Goal: Task Accomplishment & Management: Use online tool/utility

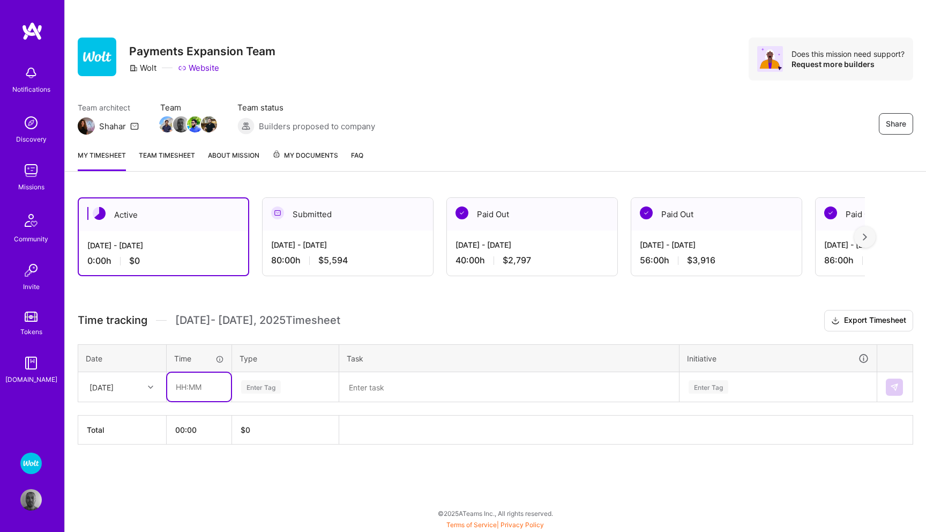
click at [192, 387] on input "text" at bounding box center [199, 386] width 64 height 28
type input "00:30"
click at [290, 383] on div "Enter Tag" at bounding box center [285, 386] width 91 height 13
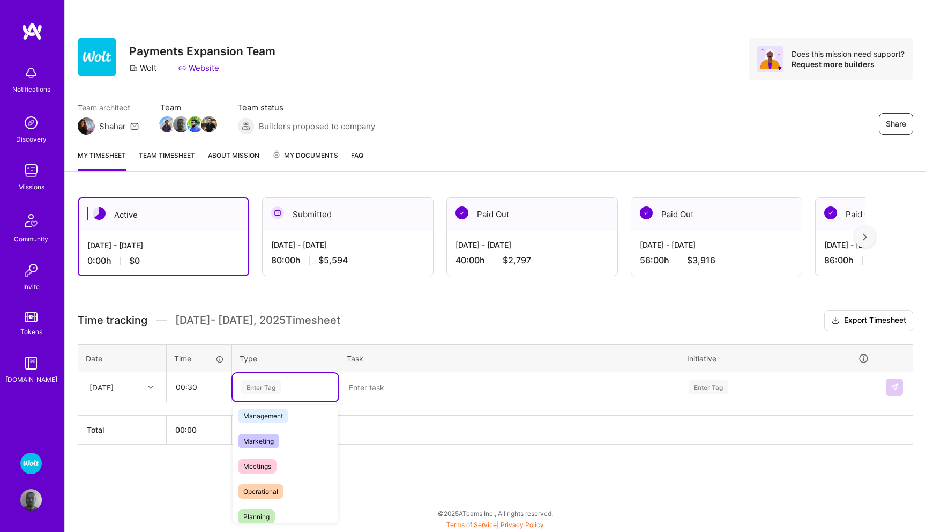
scroll to position [137, 0]
click at [264, 459] on span "Meetings" at bounding box center [257, 461] width 39 height 14
click at [381, 386] on textarea at bounding box center [509, 387] width 338 height 28
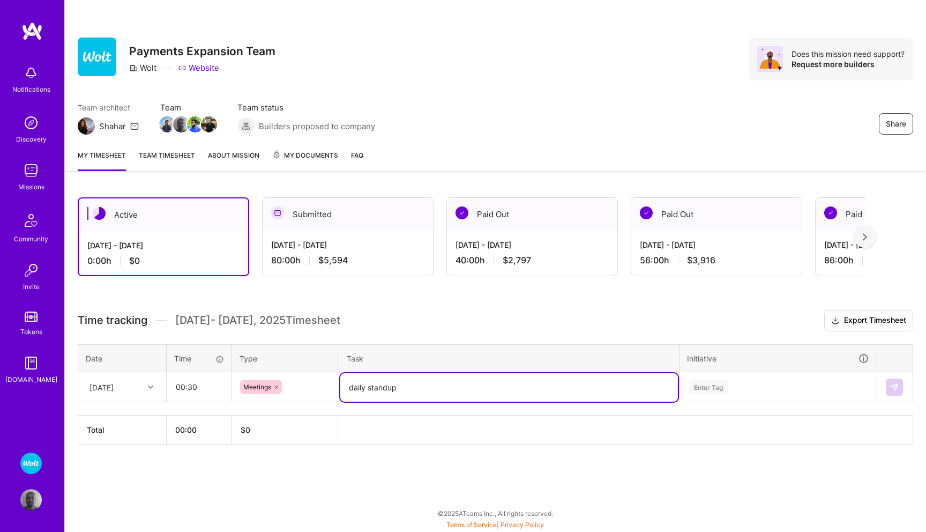
type textarea "daily standup"
click at [708, 383] on div "Enter Tag" at bounding box center [778, 387] width 196 height 28
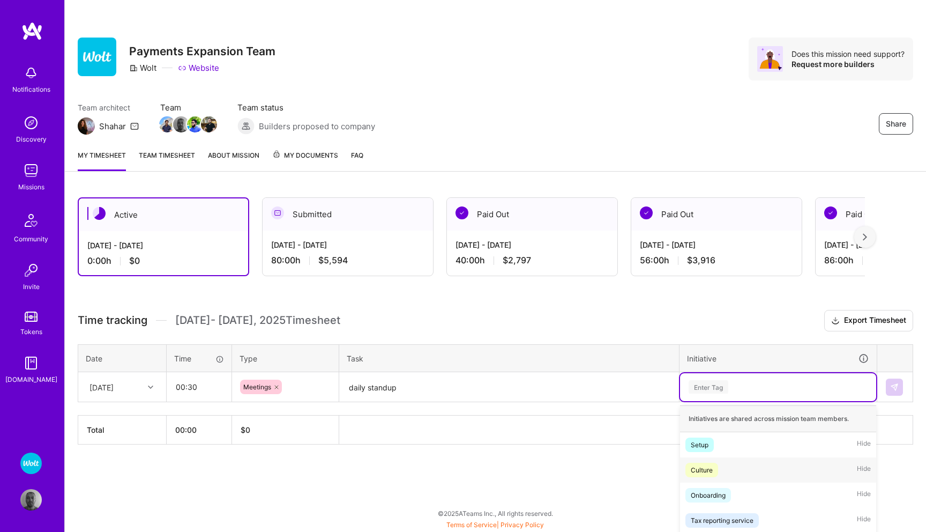
scroll to position [93, 0]
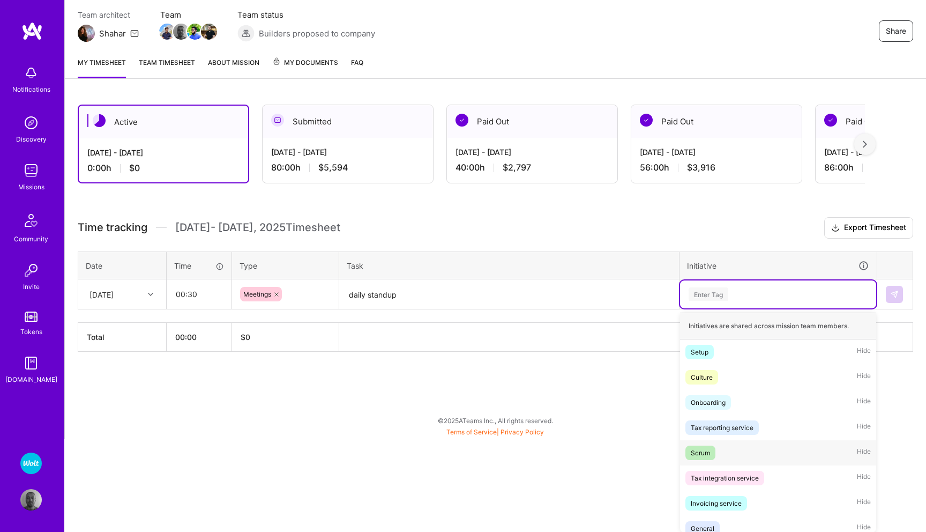
click at [703, 453] on div "Scrum" at bounding box center [700, 452] width 19 height 11
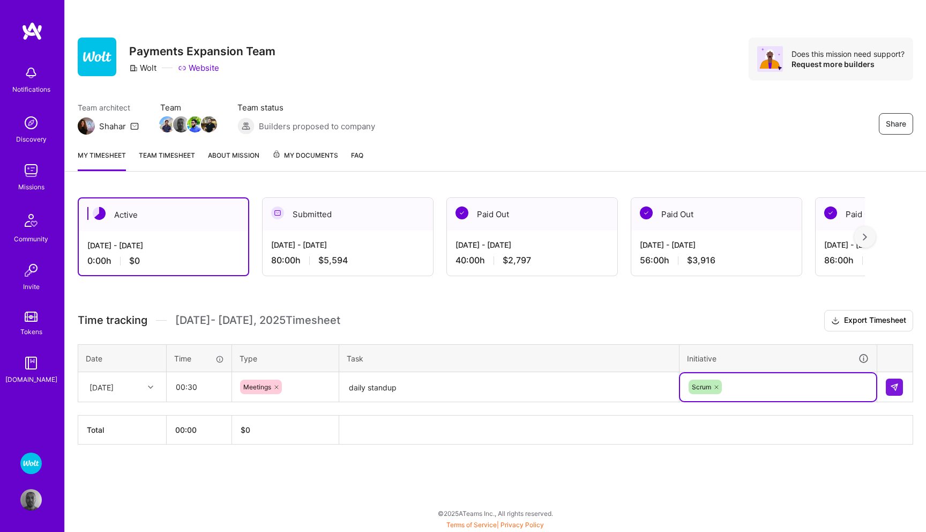
scroll to position [0, 0]
click at [897, 390] on img at bounding box center [894, 387] width 9 height 9
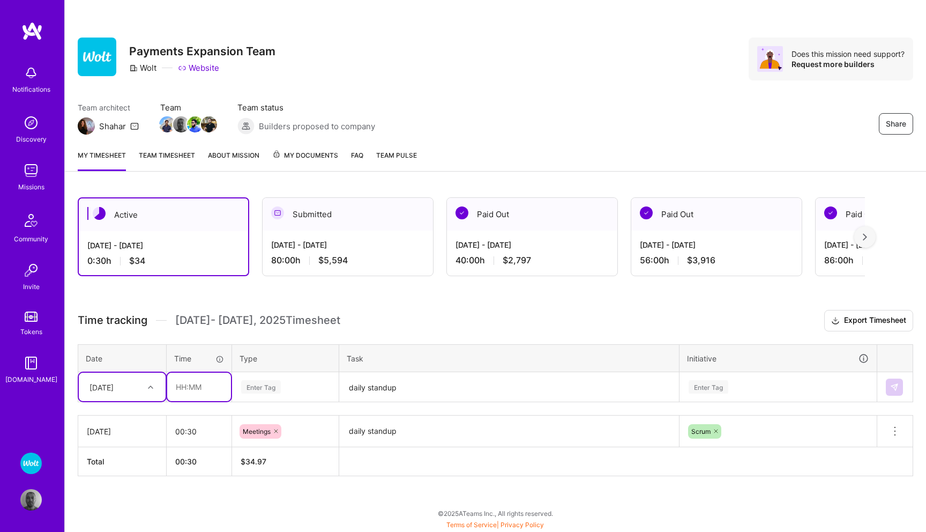
click at [191, 387] on input "text" at bounding box center [199, 386] width 64 height 28
type input "07:30"
click at [269, 385] on div "Enter Tag" at bounding box center [261, 386] width 40 height 17
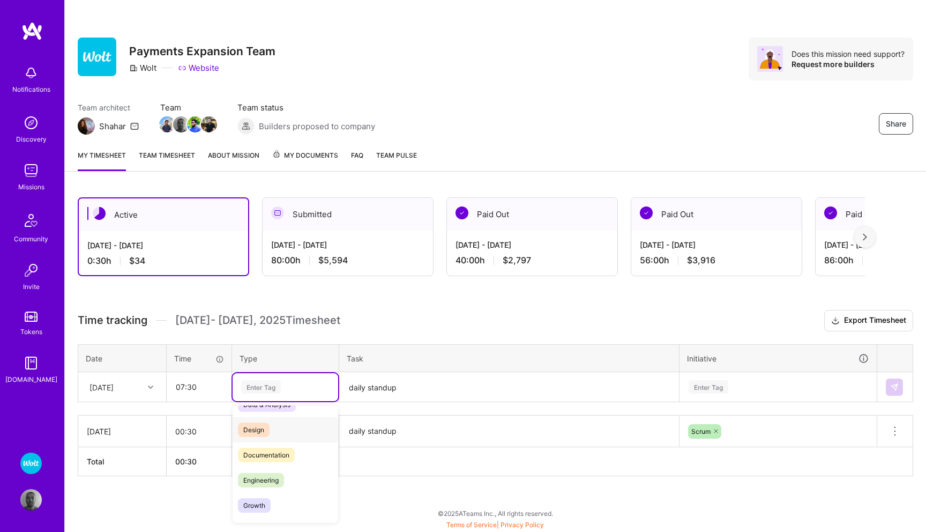
scroll to position [20, 0]
click at [266, 475] on span "Engineering" at bounding box center [261, 478] width 46 height 14
click at [379, 383] on textarea "daily standup" at bounding box center [509, 387] width 338 height 28
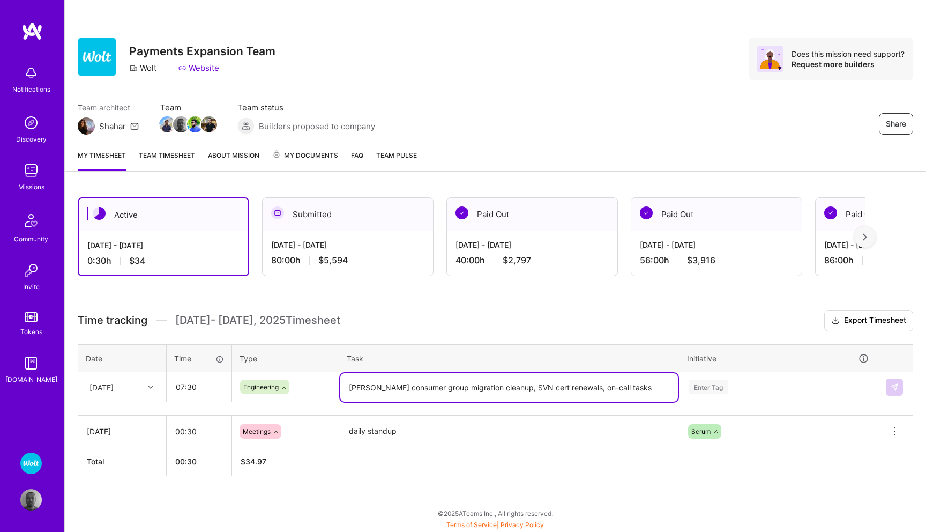
type textarea "[PERSON_NAME] consumer group migration cleanup, SVN cert renewals, on-call tasks"
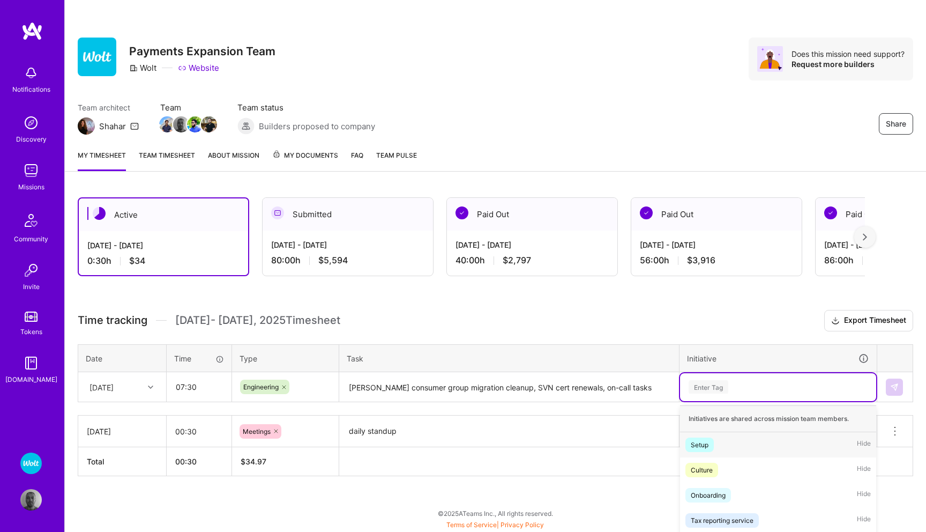
scroll to position [93, 0]
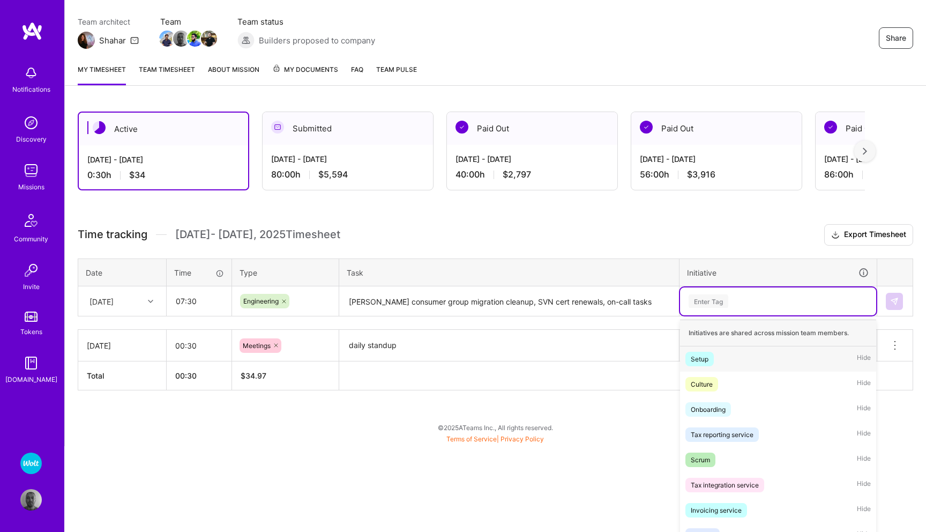
click at [722, 315] on div "option Scrum, selected. option Setup focused, 1 of 53. 53 results available. Us…" at bounding box center [778, 301] width 196 height 28
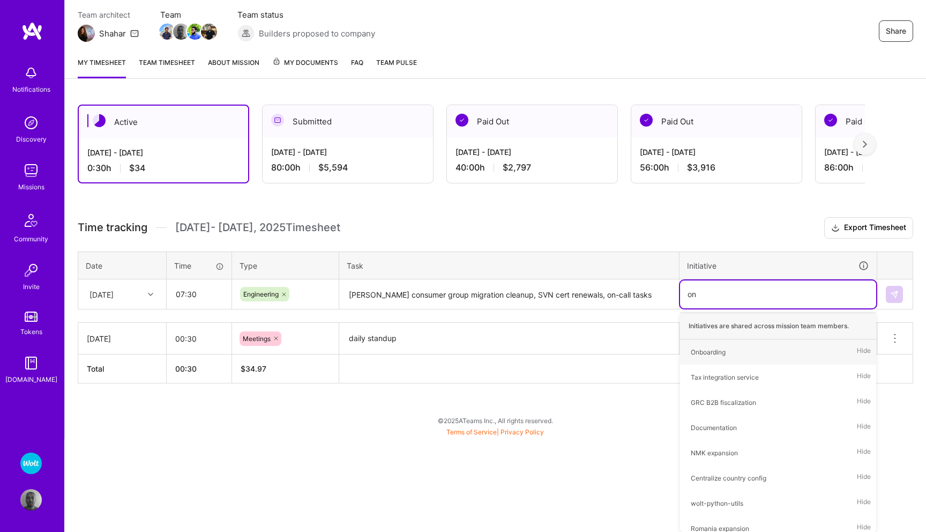
type input "on-"
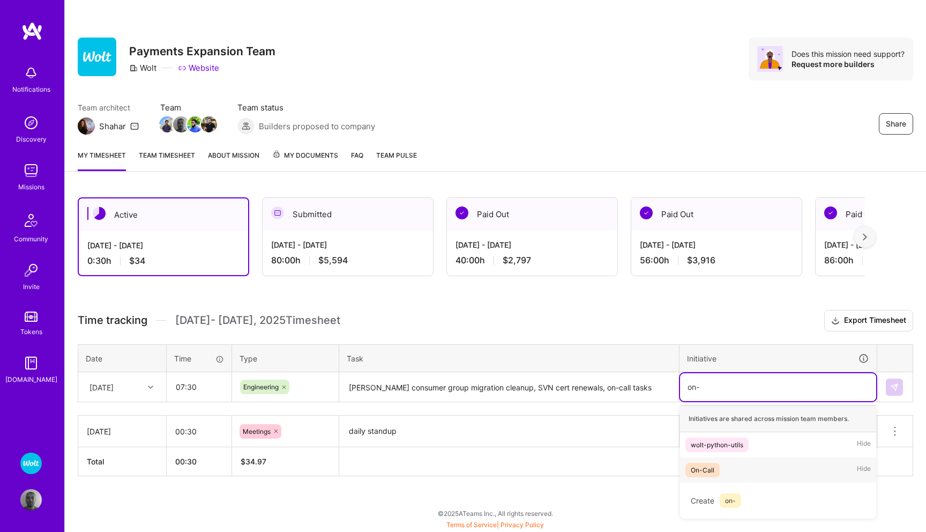
click at [710, 472] on div "On-Call" at bounding box center [703, 469] width 24 height 11
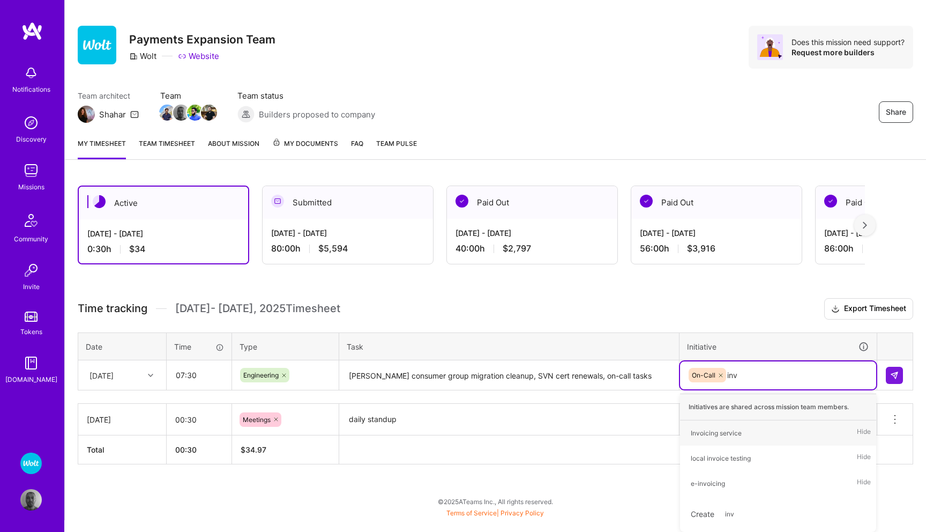
scroll to position [11, 0]
type input "invoi"
click at [729, 431] on div "Invoicing service" at bounding box center [716, 433] width 51 height 11
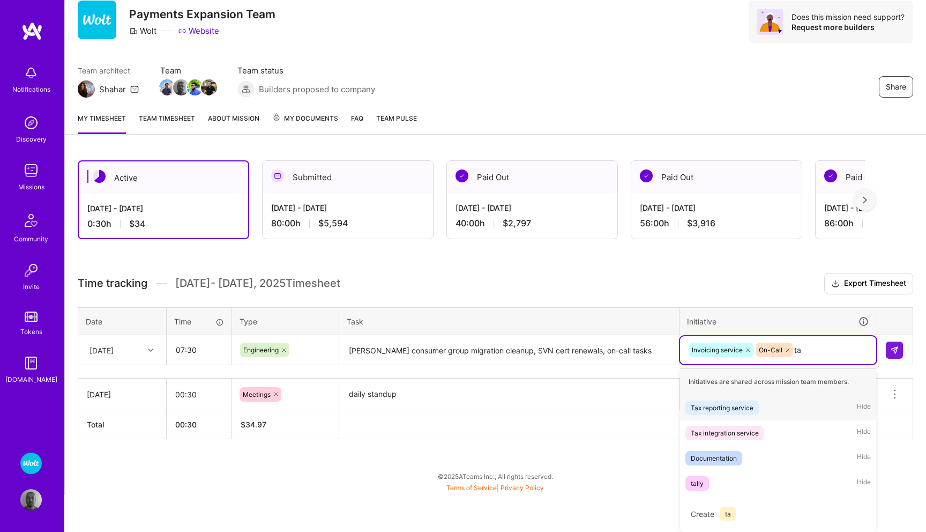
scroll to position [36, 0]
type input "tax"
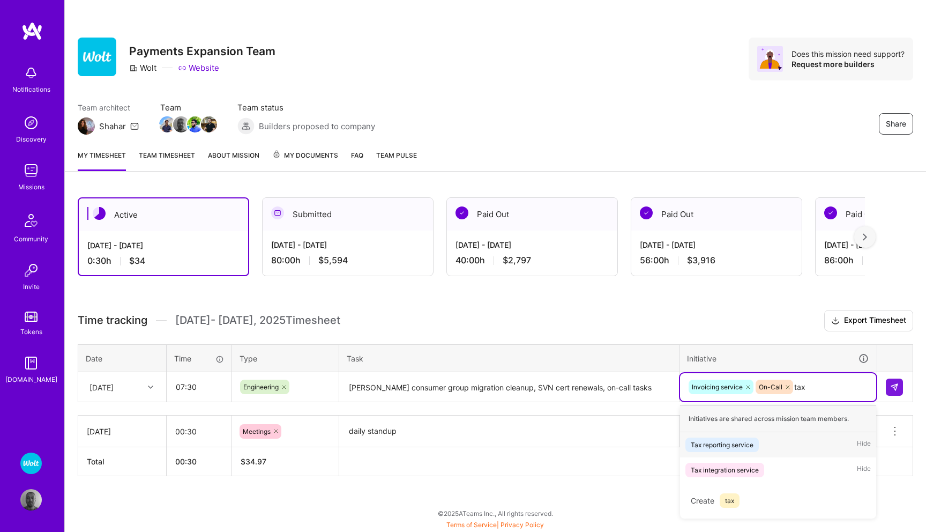
click at [745, 441] on div "Tax reporting service" at bounding box center [722, 444] width 63 height 11
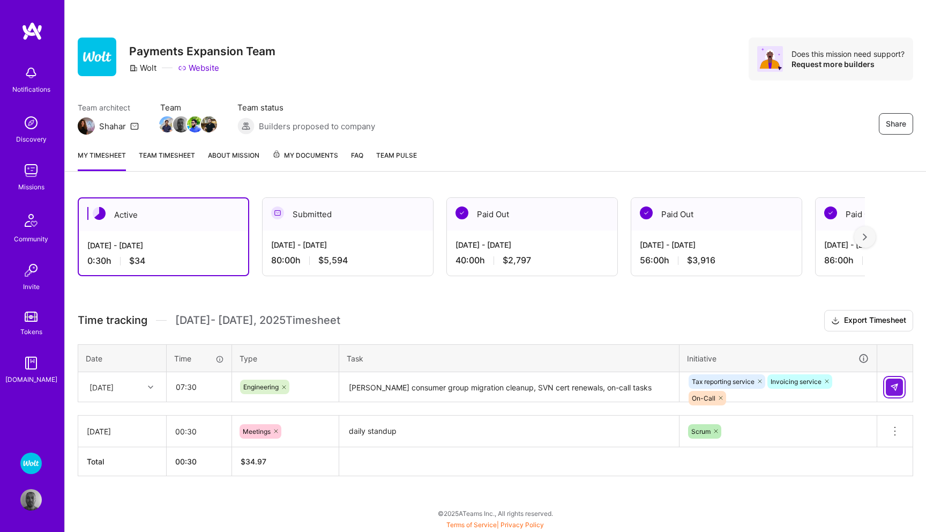
click at [890, 387] on button at bounding box center [894, 386] width 17 height 17
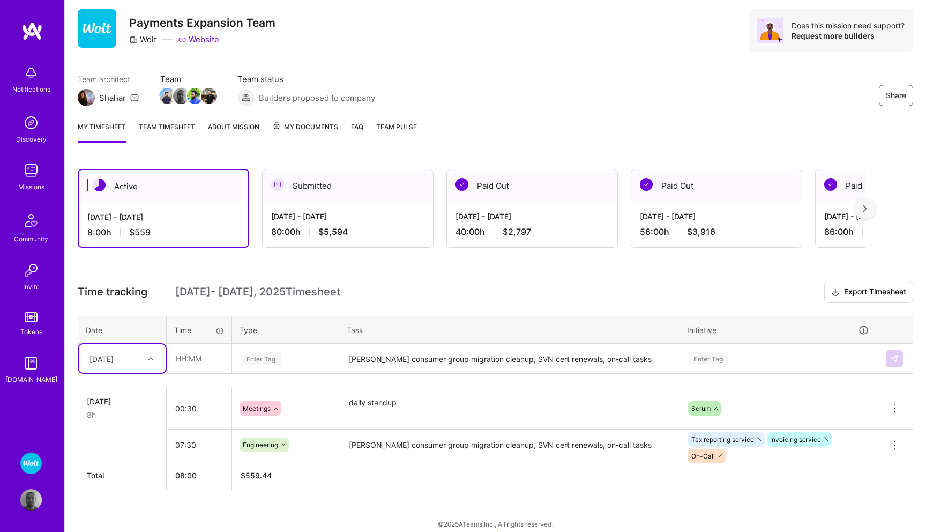
scroll to position [39, 0]
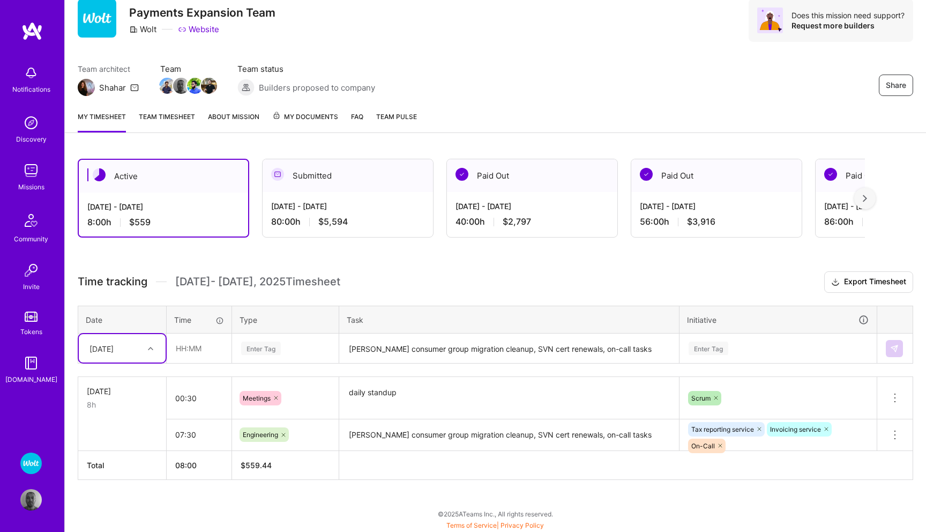
click at [29, 180] on img at bounding box center [30, 170] width 21 height 21
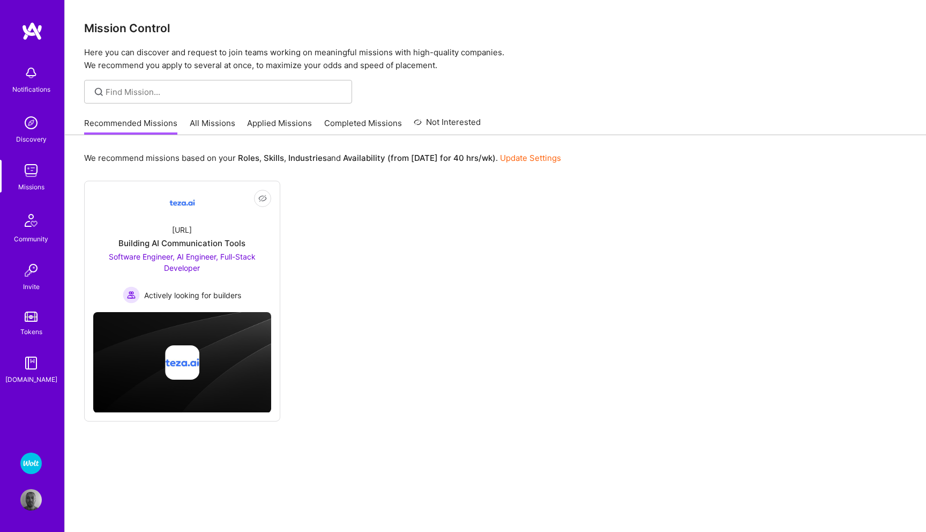
click at [32, 500] on img at bounding box center [30, 499] width 21 height 21
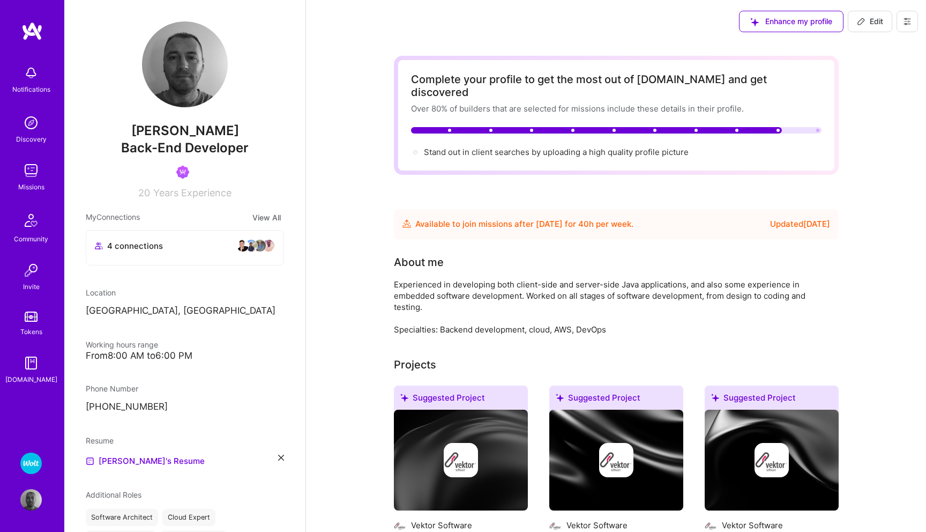
click at [533, 146] on div "Stand out in client searches by uploading a high quality profile picture" at bounding box center [556, 151] width 265 height 11
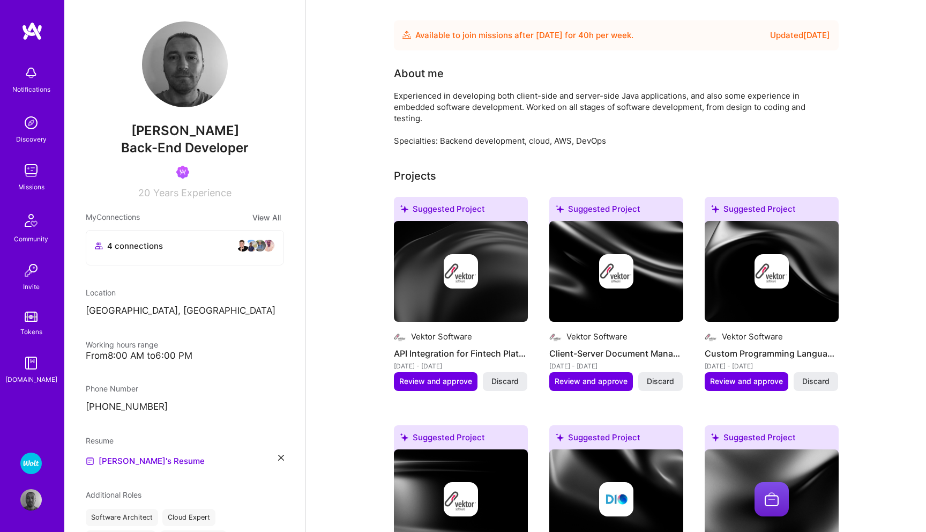
scroll to position [193, 0]
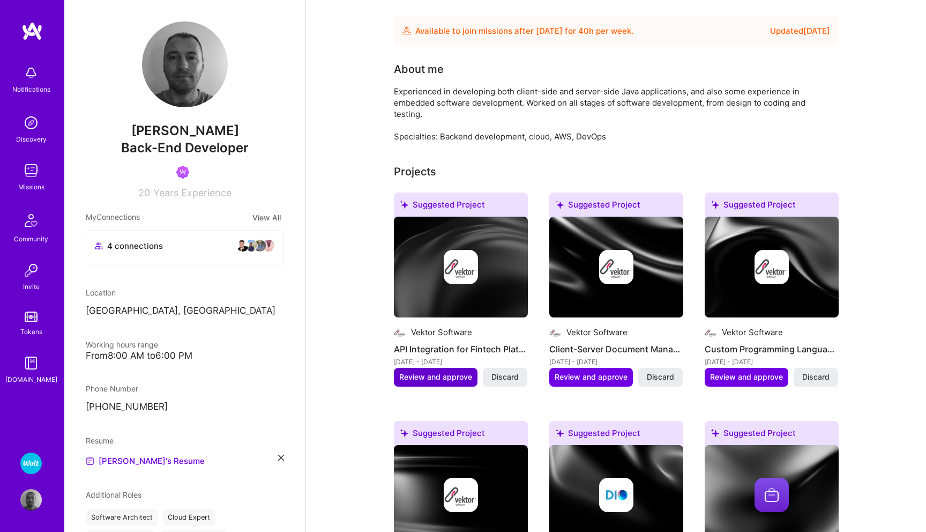
click at [422, 371] on span "Review and approve" at bounding box center [435, 376] width 73 height 11
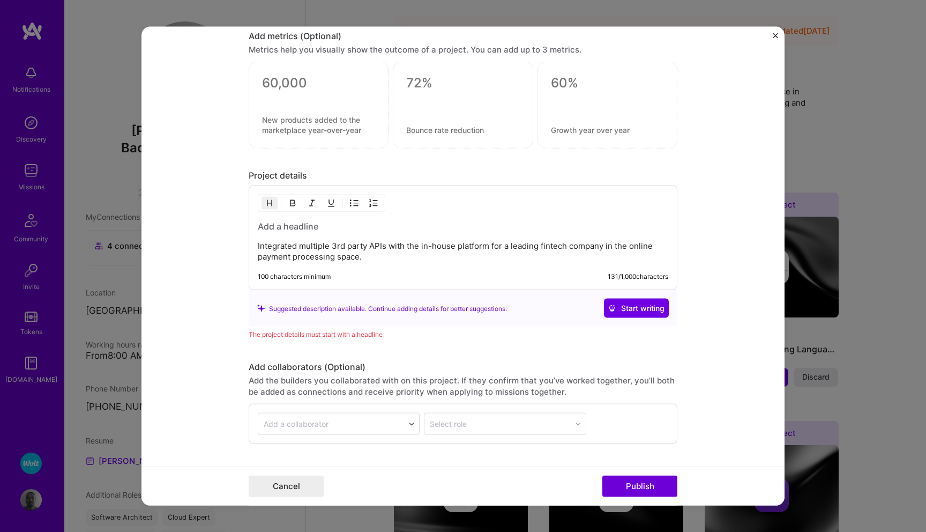
scroll to position [906, 0]
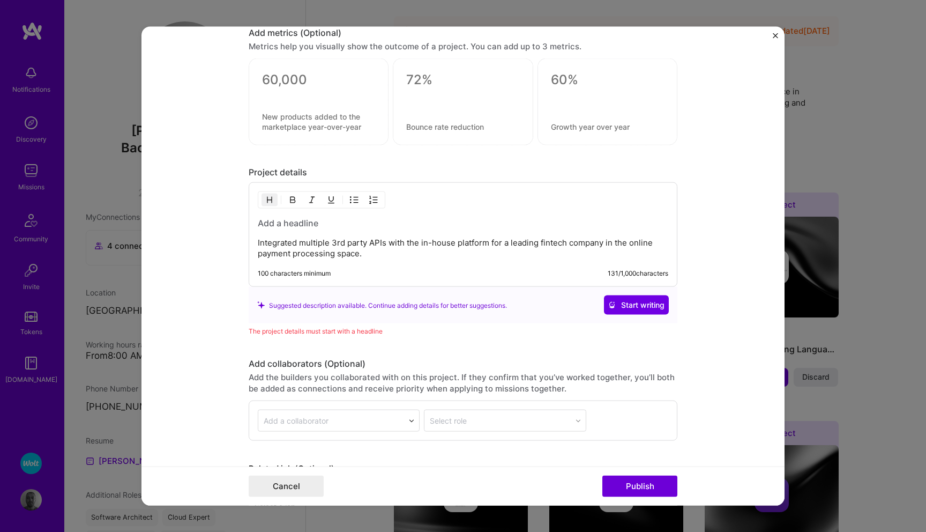
click at [775, 34] on img "Close" at bounding box center [775, 35] width 5 height 5
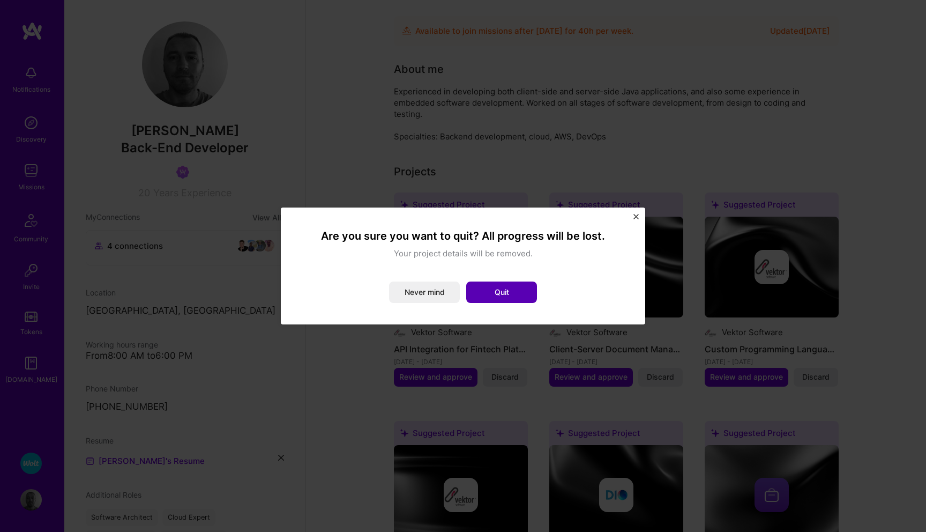
click at [479, 286] on button "Quit" at bounding box center [501, 291] width 71 height 21
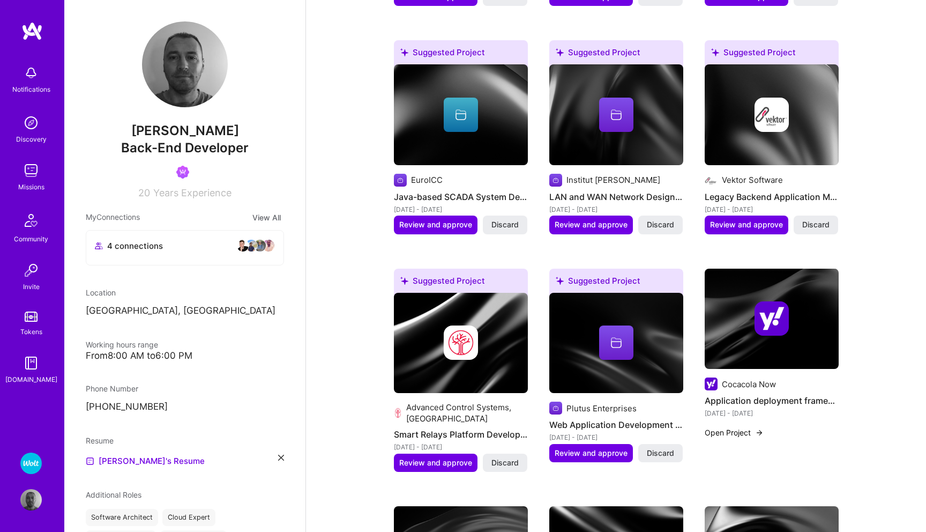
scroll to position [806, 0]
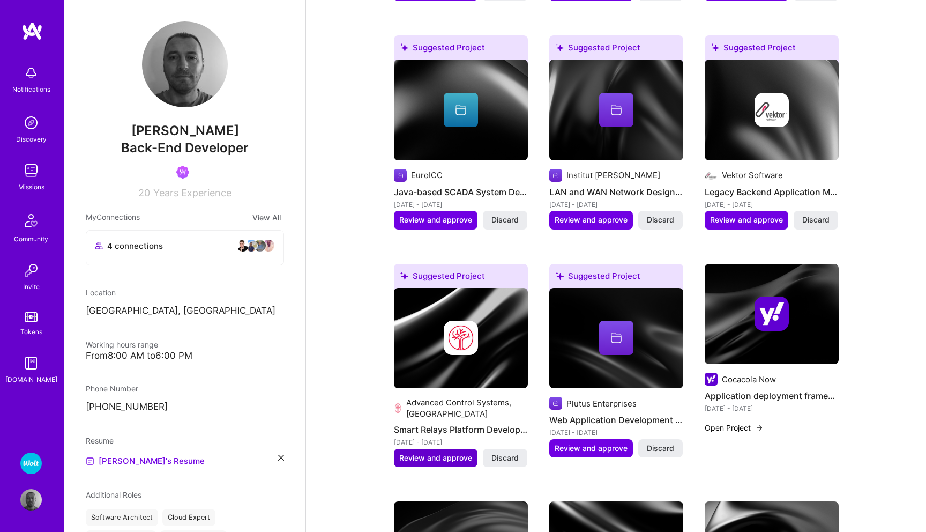
click at [435, 452] on span "Review and approve" at bounding box center [435, 457] width 73 height 11
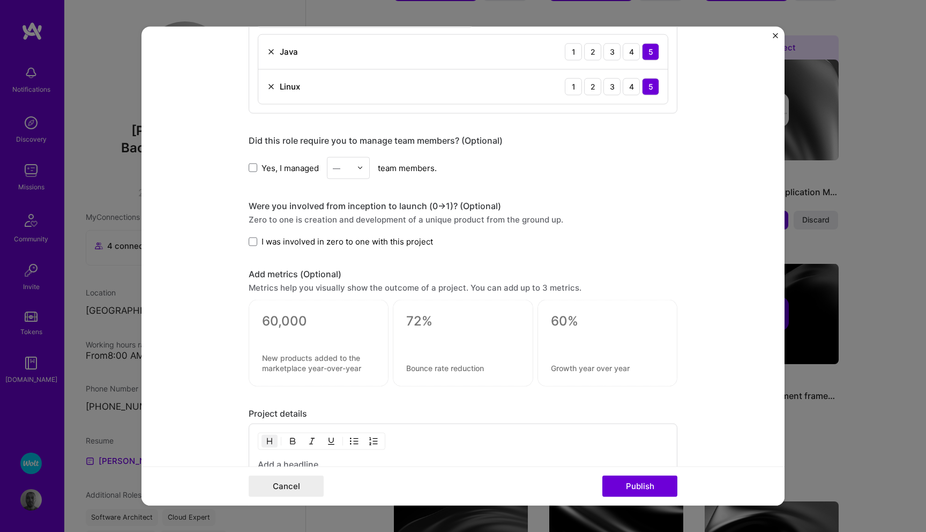
scroll to position [596, 0]
click at [252, 240] on span at bounding box center [253, 240] width 9 height 9
click at [0, 0] on input "I was involved in zero to one with this project" at bounding box center [0, 0] width 0 height 0
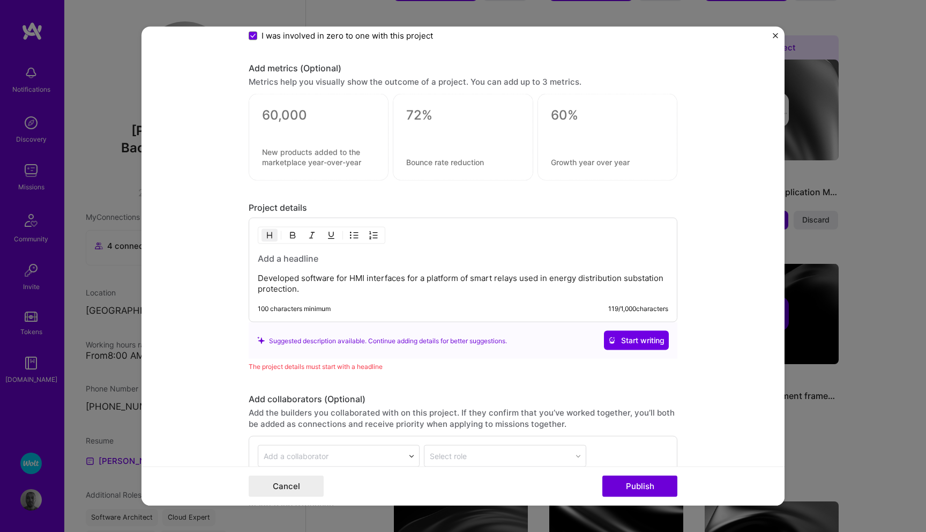
scroll to position [811, 0]
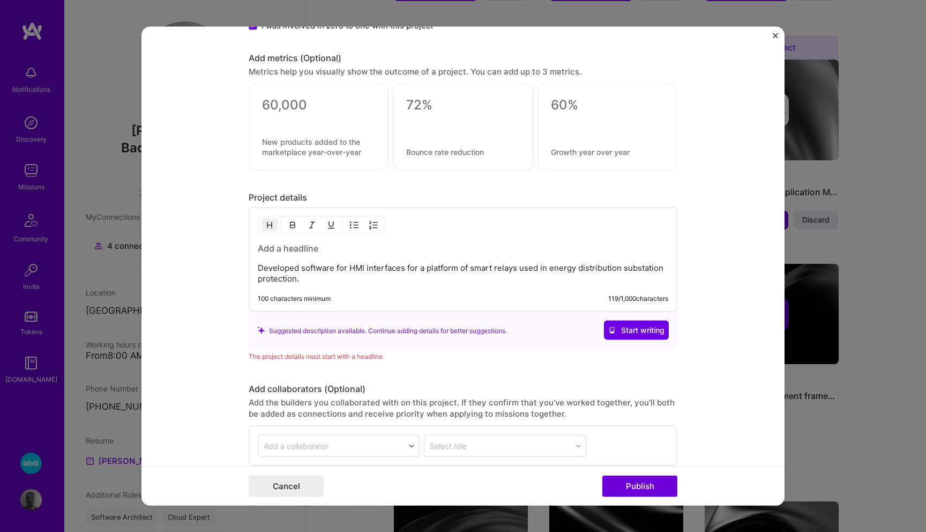
click at [356, 280] on p "Developed software for HMI interfaces for a platform of smart relays used in en…" at bounding box center [463, 273] width 411 height 21
click at [356, 252] on h3 at bounding box center [463, 248] width 411 height 12
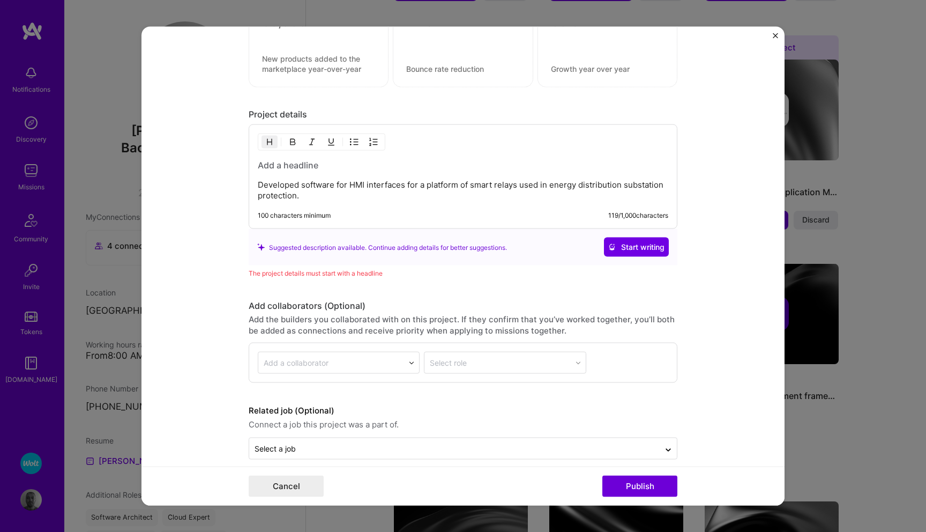
scroll to position [908, 0]
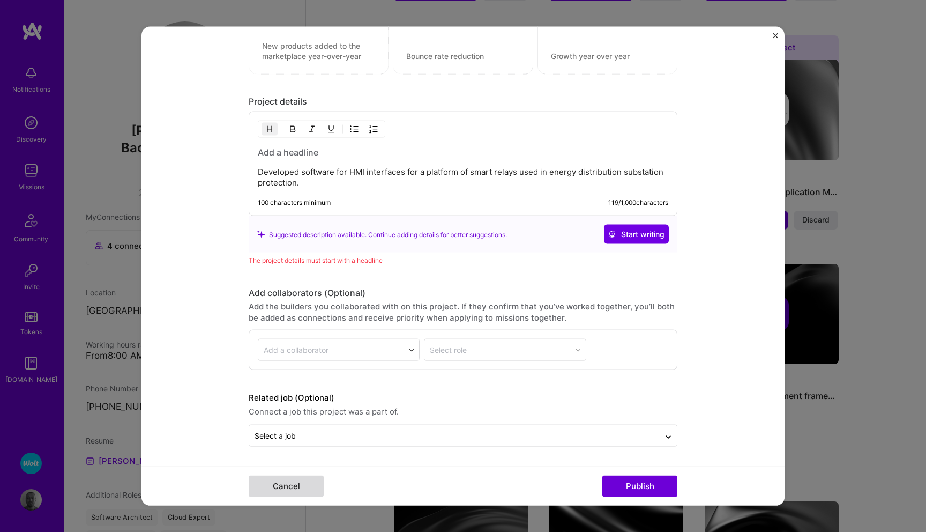
click at [279, 489] on button "Cancel" at bounding box center [286, 485] width 75 height 21
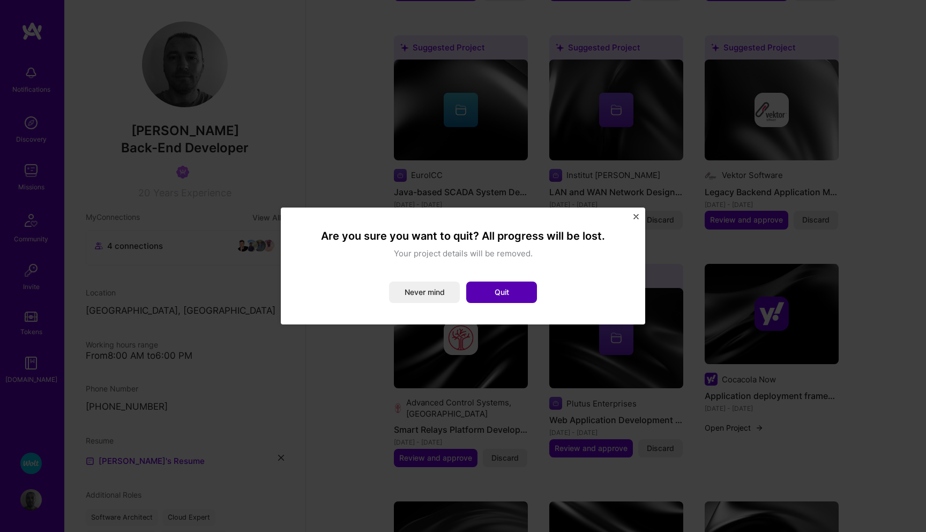
click at [504, 290] on button "Quit" at bounding box center [501, 291] width 71 height 21
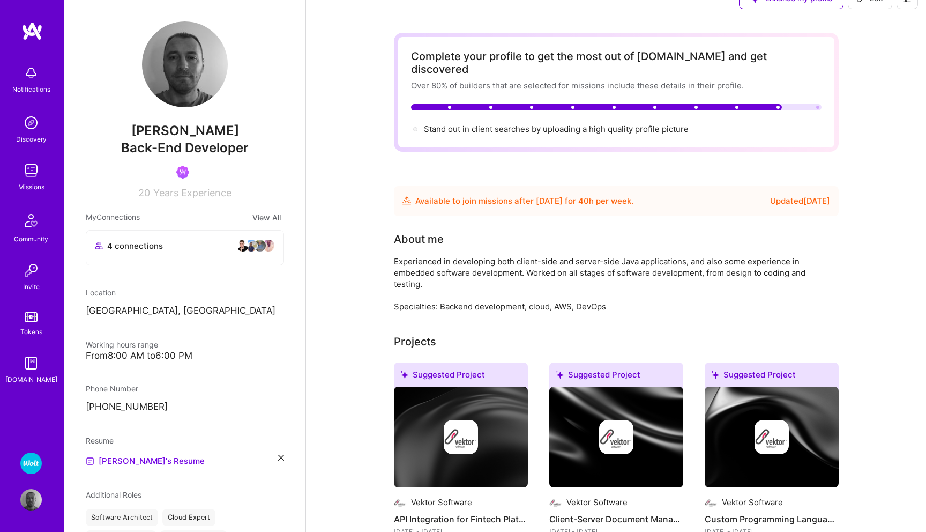
scroll to position [12, 0]
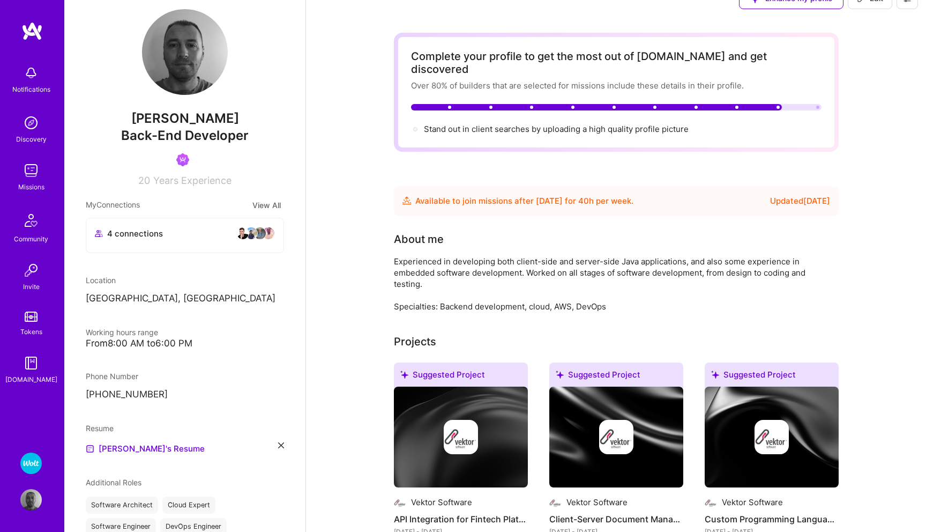
click at [221, 239] on div "4 connections" at bounding box center [185, 233] width 180 height 13
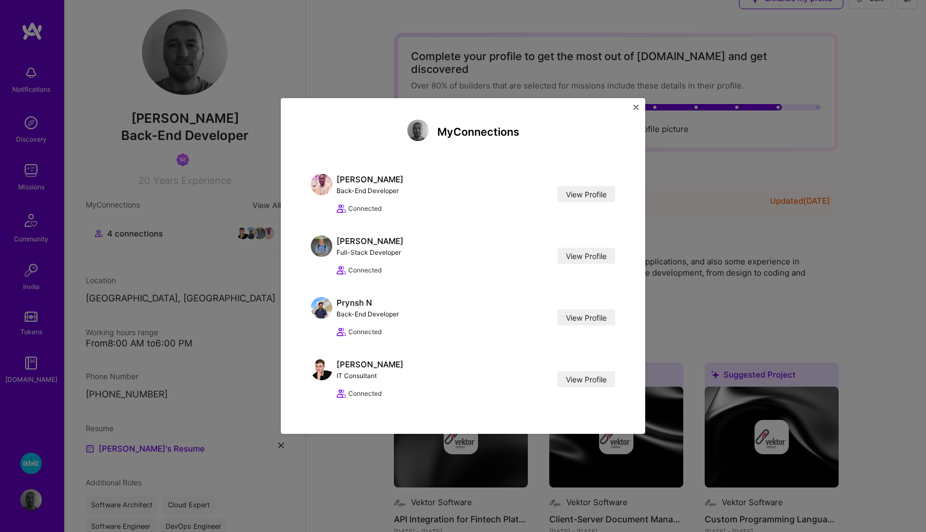
click at [638, 108] on img "Close" at bounding box center [635, 107] width 5 height 5
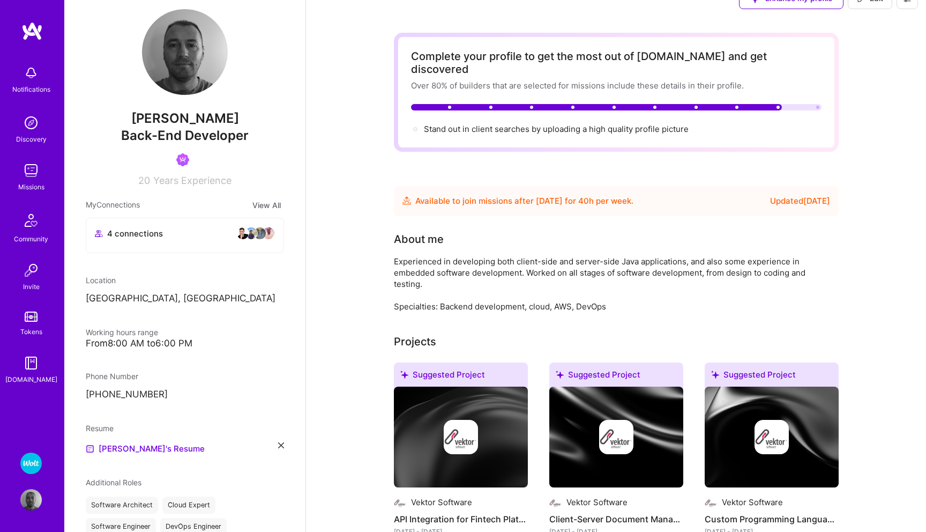
click at [28, 170] on img at bounding box center [30, 170] width 21 height 21
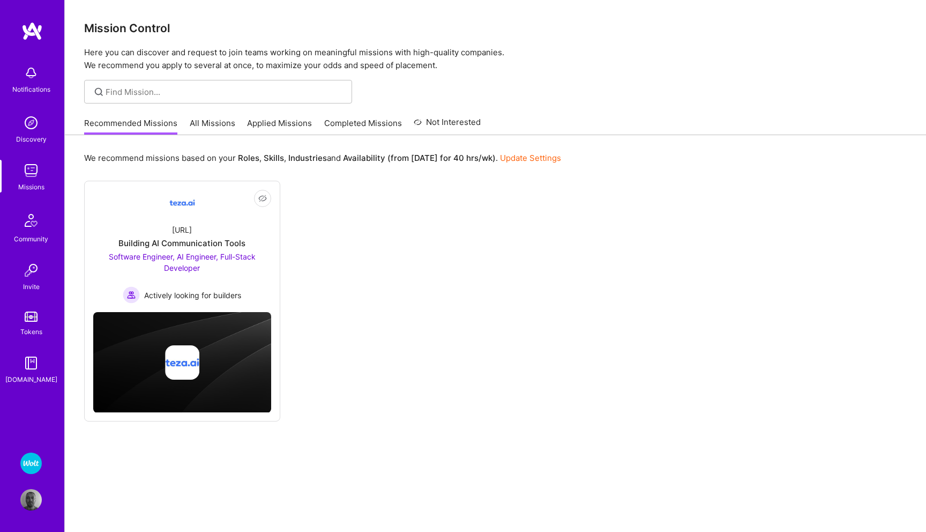
click at [212, 129] on link "All Missions" at bounding box center [213, 126] width 46 height 18
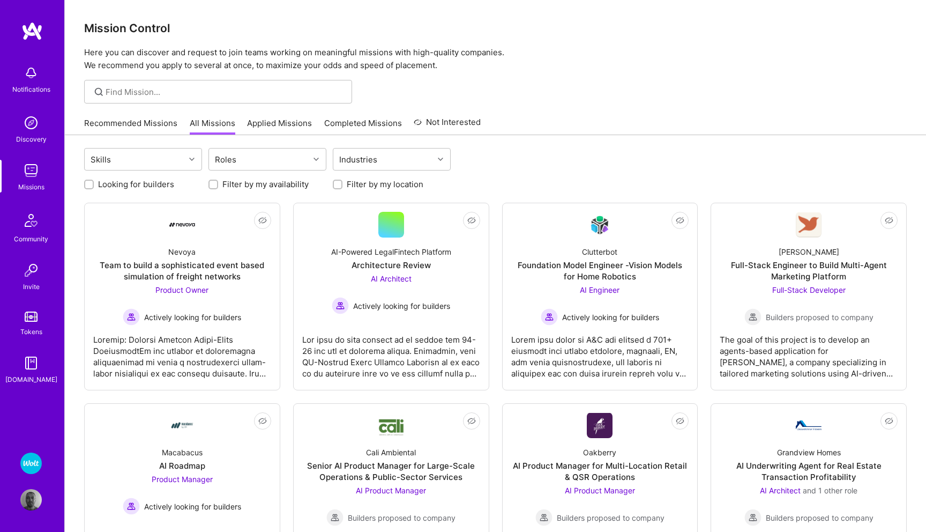
click at [335, 182] on input "Filter by my location" at bounding box center [339, 185] width 8 height 8
checkbox input "true"
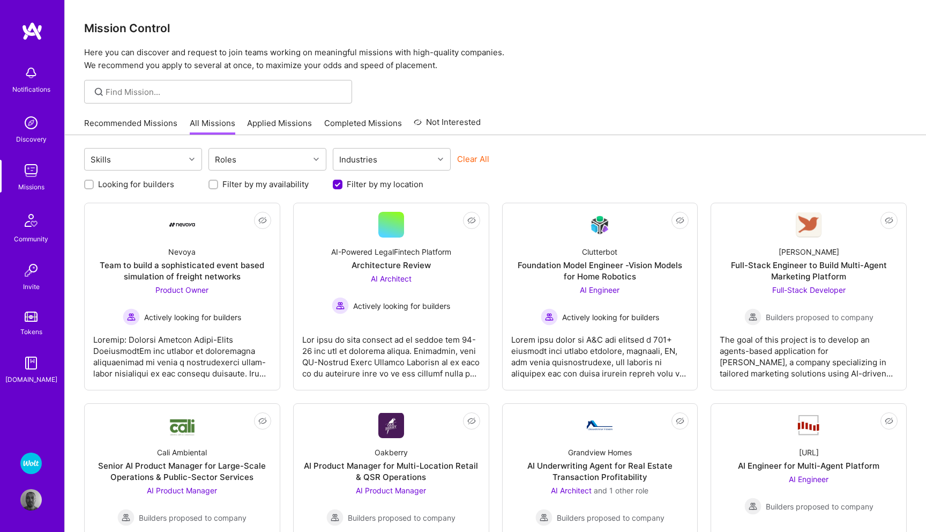
click at [212, 184] on input "Filter by my availability" at bounding box center [215, 185] width 8 height 8
checkbox input "true"
click at [88, 185] on input "Looking for builders" at bounding box center [90, 185] width 8 height 8
checkbox input "true"
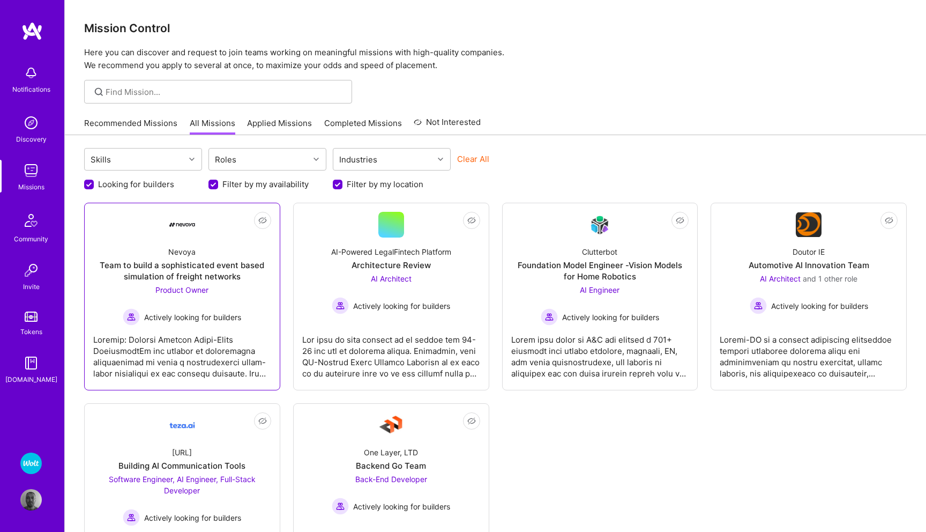
scroll to position [85, 0]
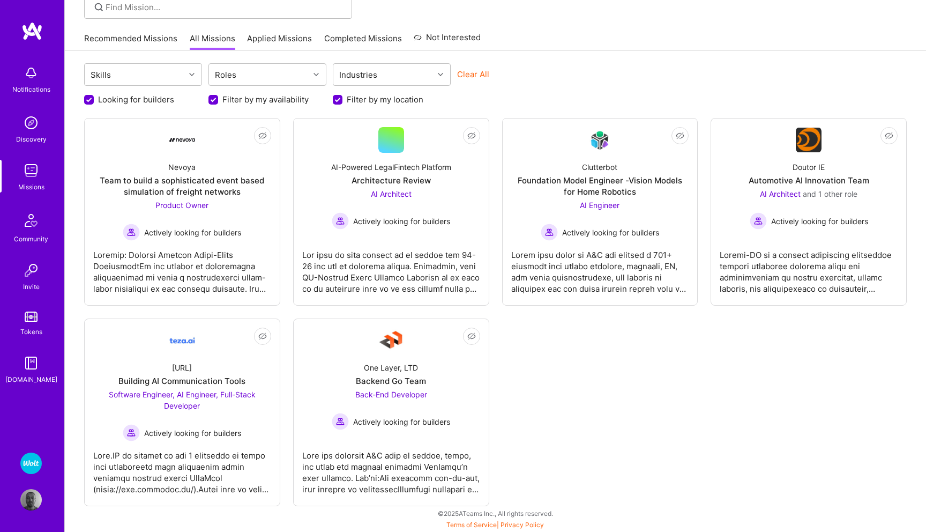
click at [31, 72] on img at bounding box center [30, 72] width 21 height 21
click at [32, 461] on img at bounding box center [30, 462] width 21 height 21
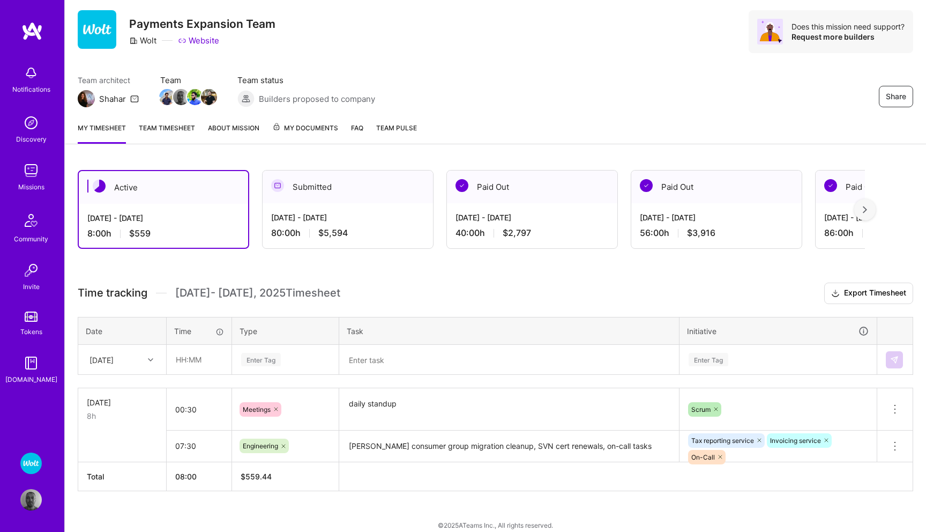
scroll to position [39, 0]
